Goal: Check status

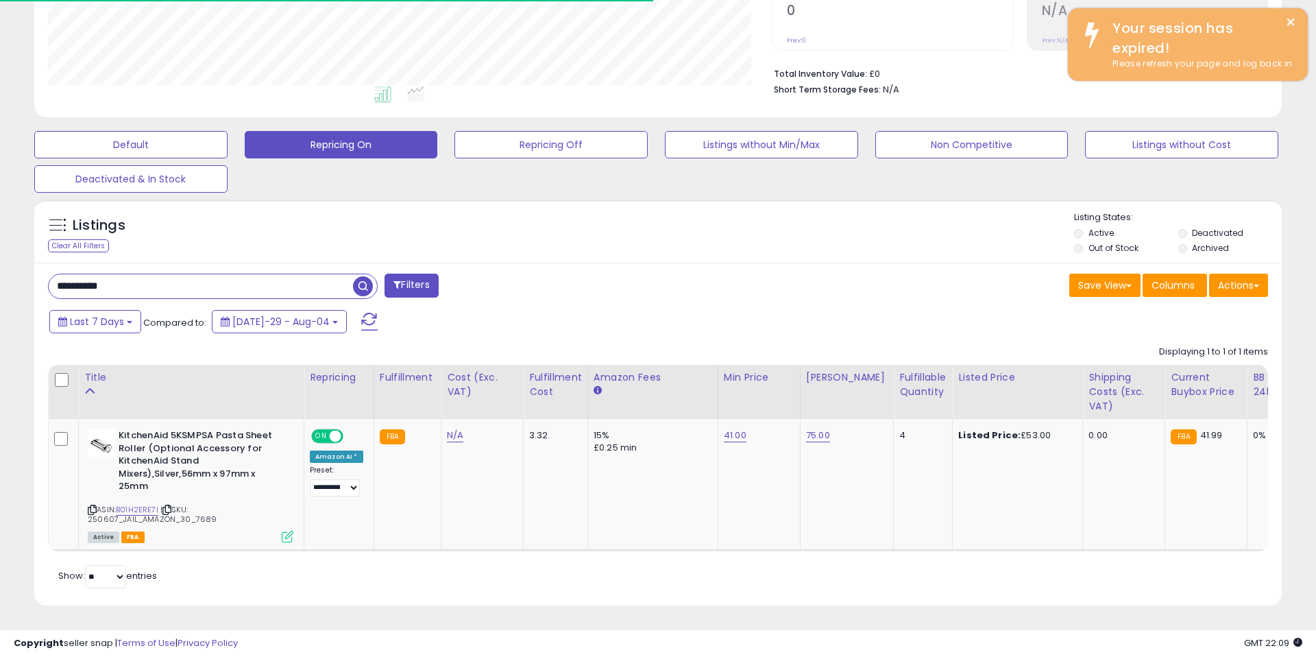
scroll to position [281, 724]
